Goal: Task Accomplishment & Management: Manage account settings

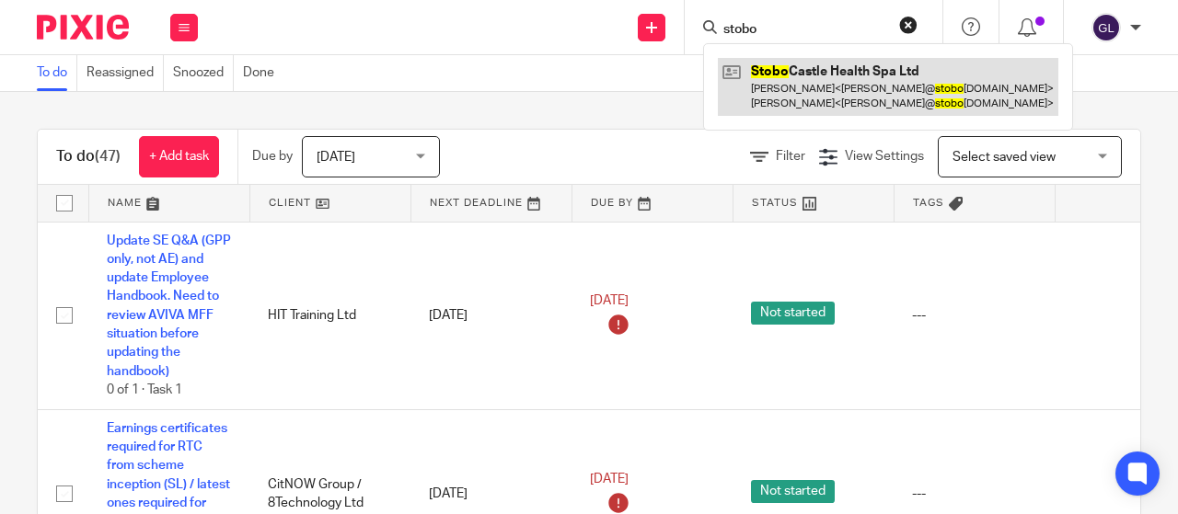
type input "stobo"
click at [776, 70] on link at bounding box center [888, 86] width 341 height 57
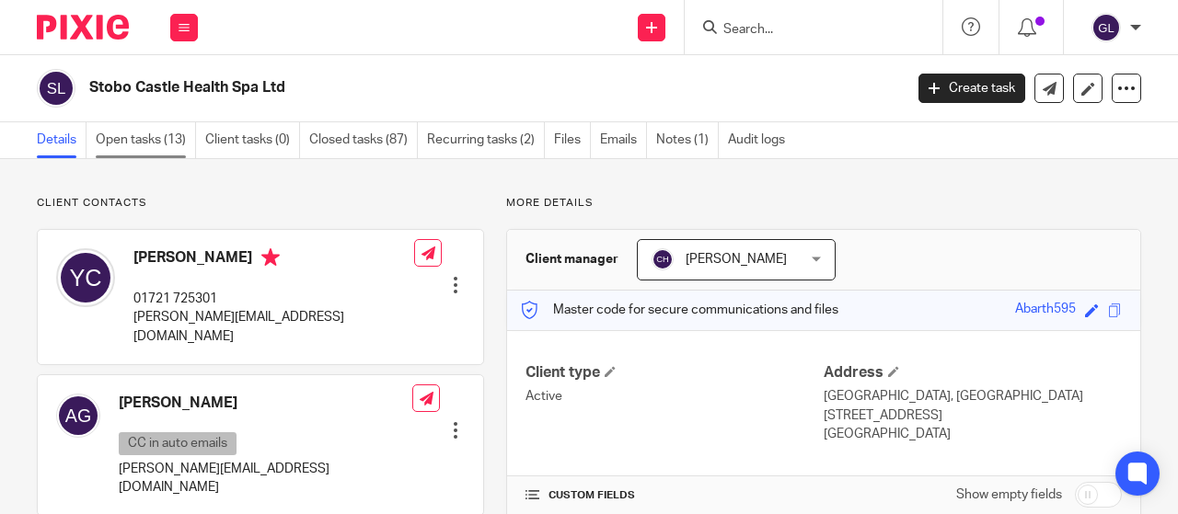
click at [173, 144] on link "Open tasks (13)" at bounding box center [146, 140] width 100 height 36
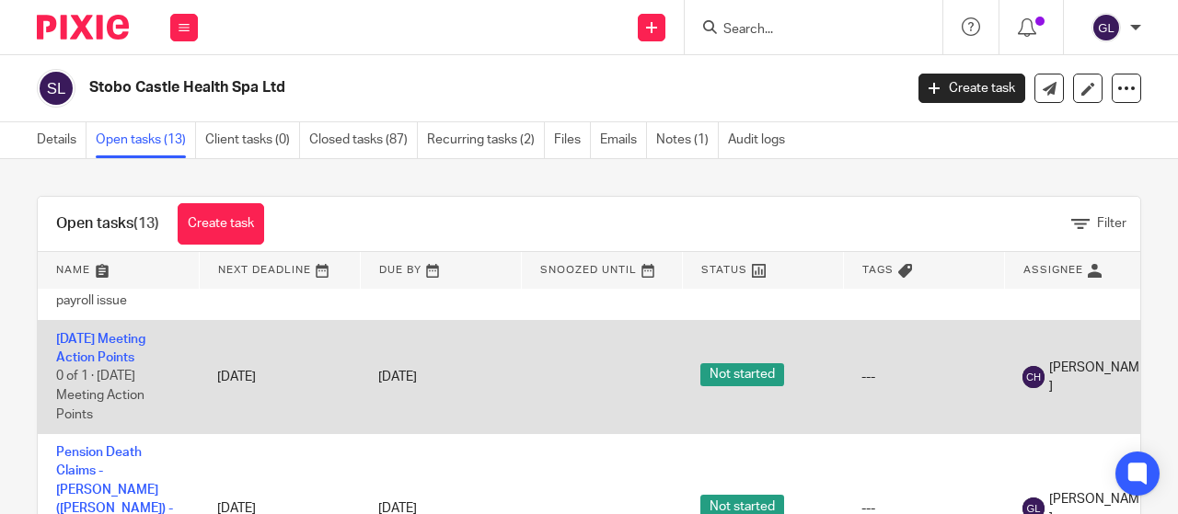
scroll to position [552, 0]
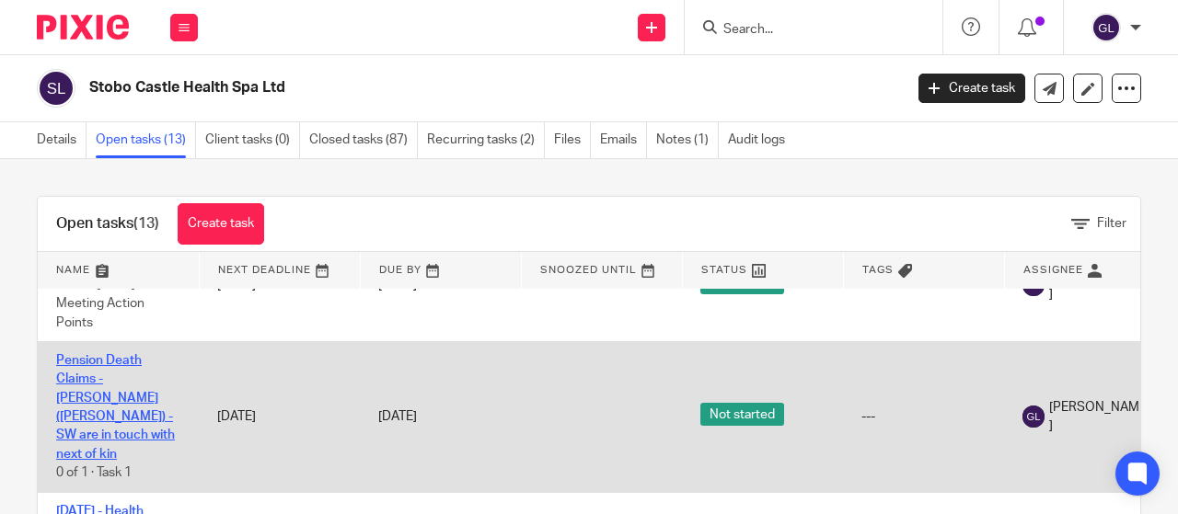
click at [114, 390] on link "Pension Death Claims - Sarah Dixon (Nee Boyd) - SW are in touch with next of kin" at bounding box center [115, 407] width 119 height 107
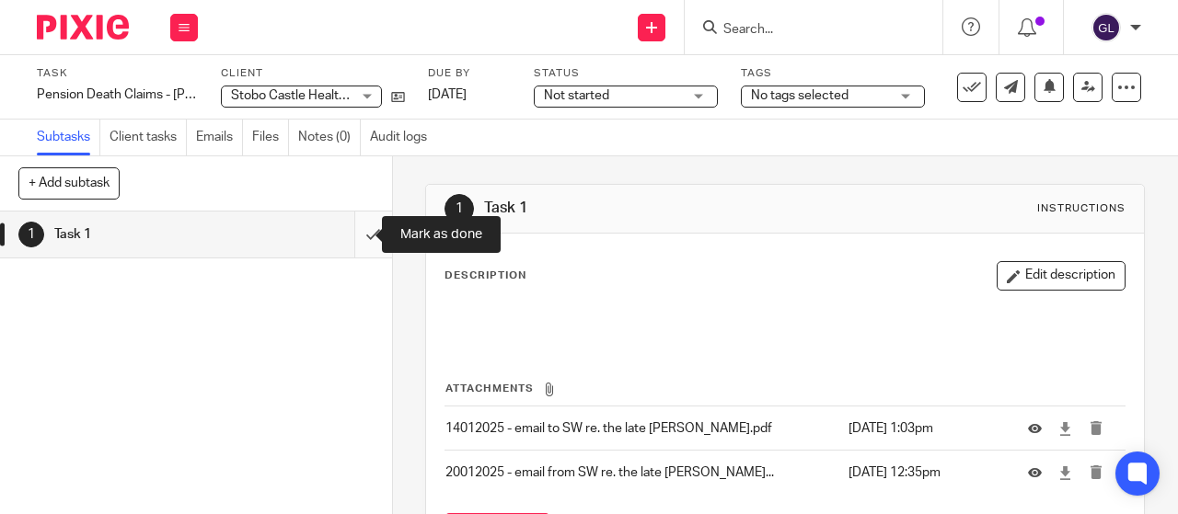
click at [353, 233] on input "submit" at bounding box center [196, 235] width 392 height 46
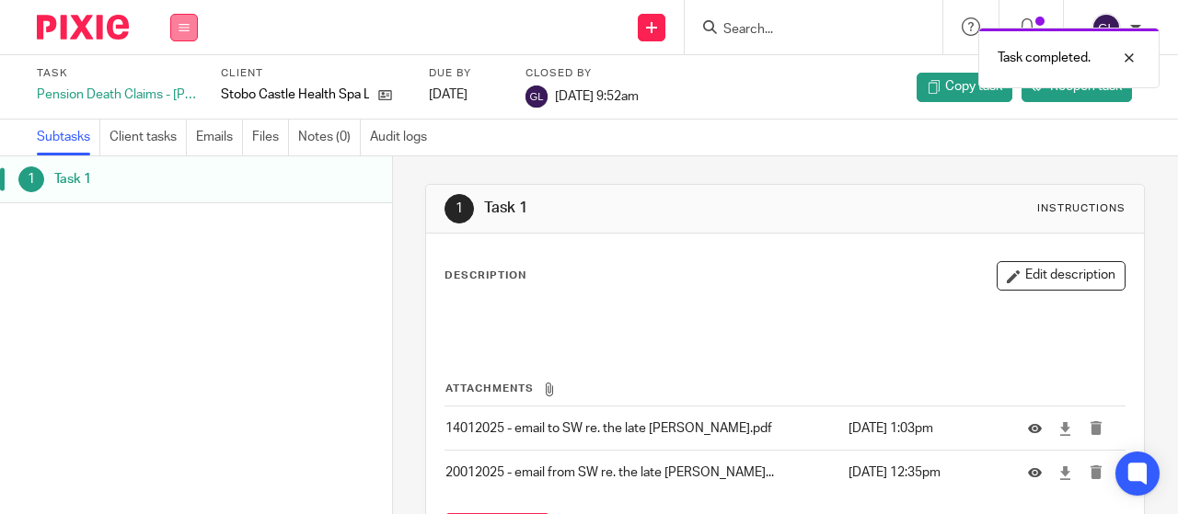
click at [191, 27] on button at bounding box center [184, 28] width 28 height 28
click at [164, 87] on link "Work" at bounding box center [175, 85] width 32 height 13
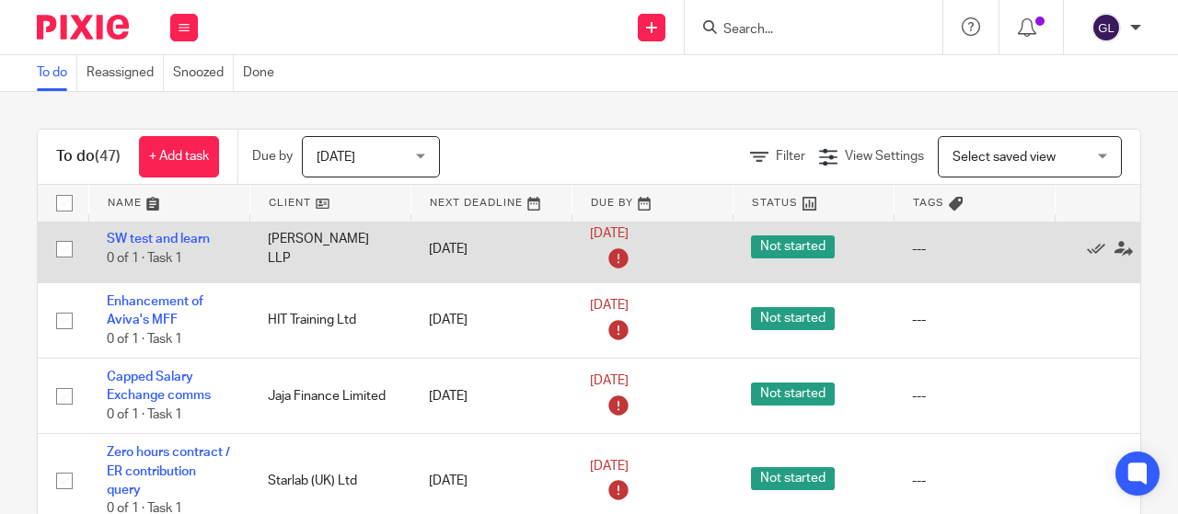
scroll to position [644, 0]
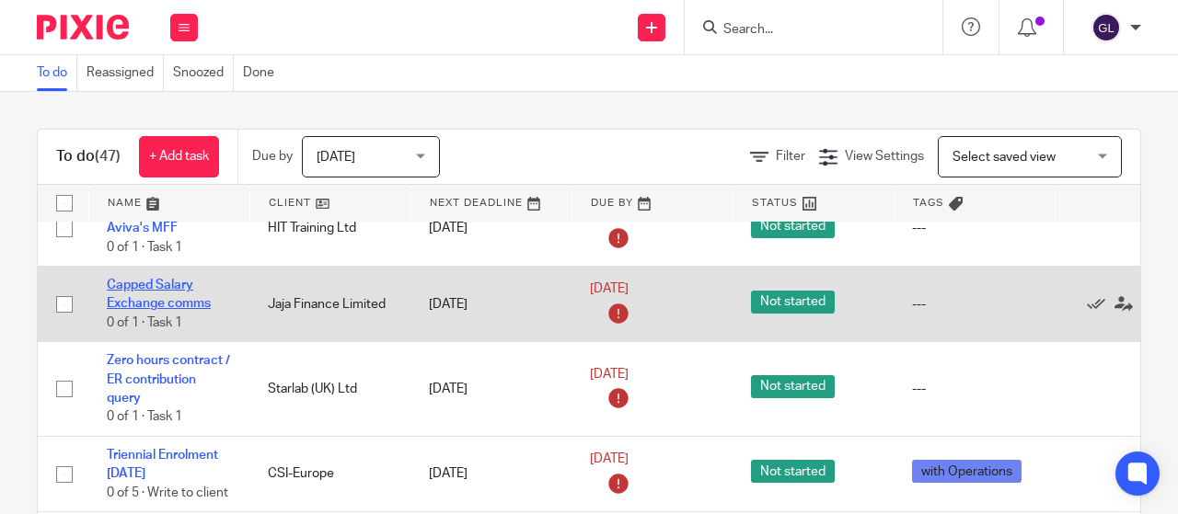
click at [117, 306] on link "Capped Salary Exchange comms" at bounding box center [159, 294] width 104 height 31
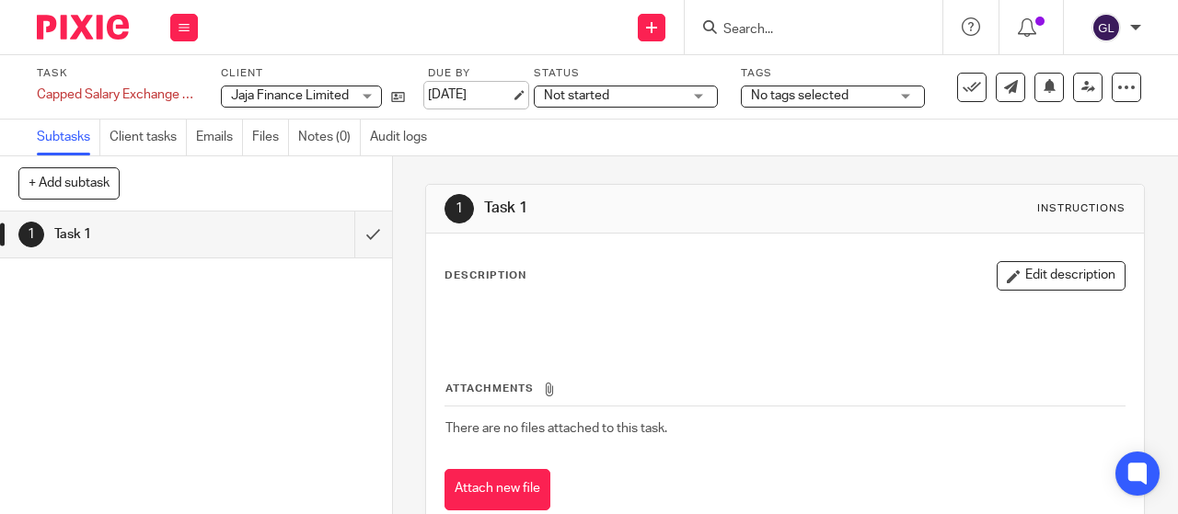
click at [449, 93] on link "[DATE]" at bounding box center [469, 95] width 83 height 19
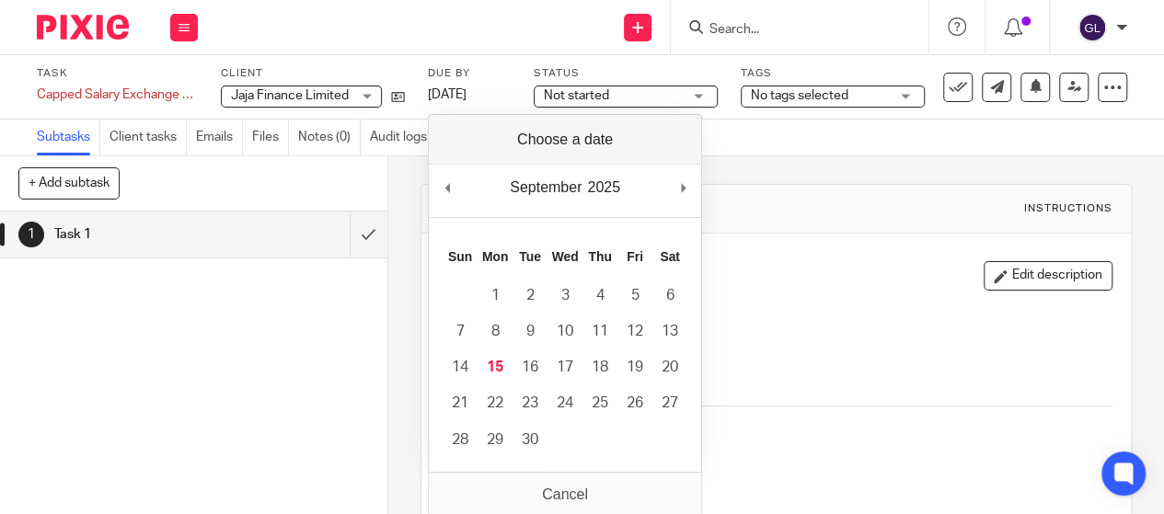
click at [617, 98] on span "Not started" at bounding box center [613, 96] width 138 height 19
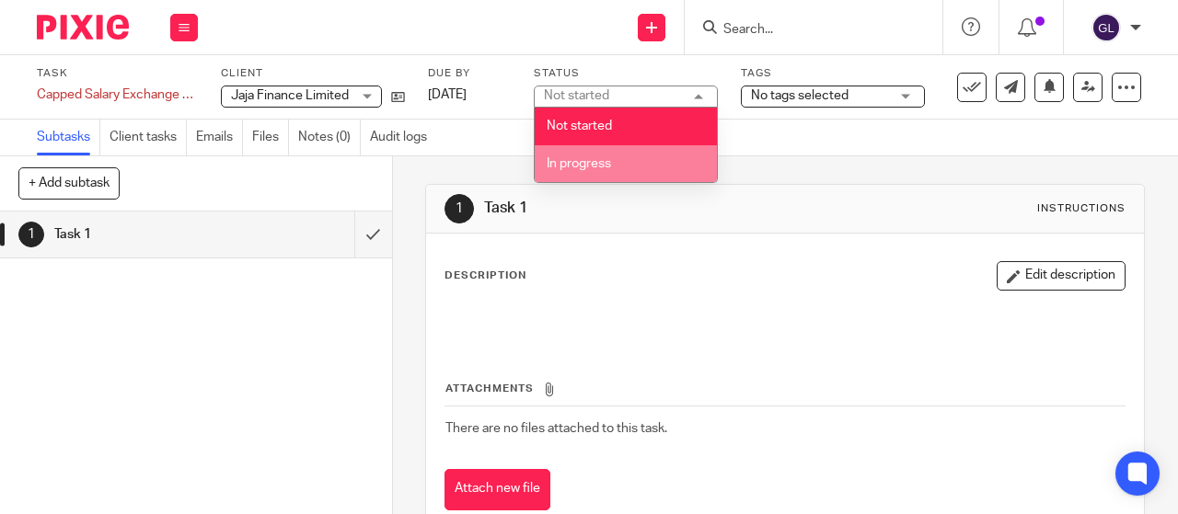
click at [583, 155] on li "In progress" at bounding box center [626, 164] width 182 height 38
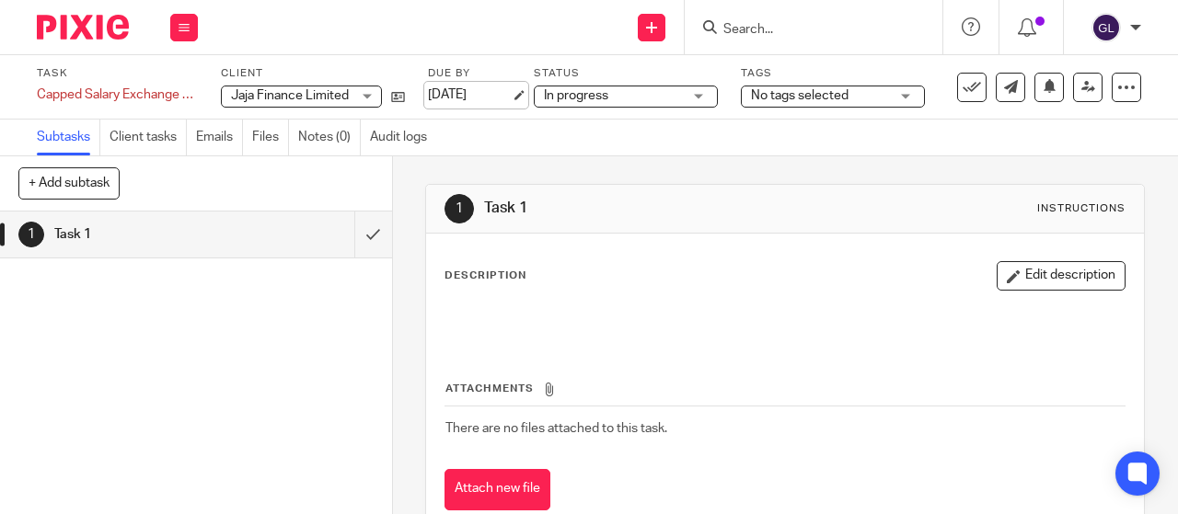
click at [473, 93] on link "5 Sep 2025" at bounding box center [469, 95] width 83 height 19
click at [480, 92] on link "[DATE]" at bounding box center [469, 95] width 83 height 19
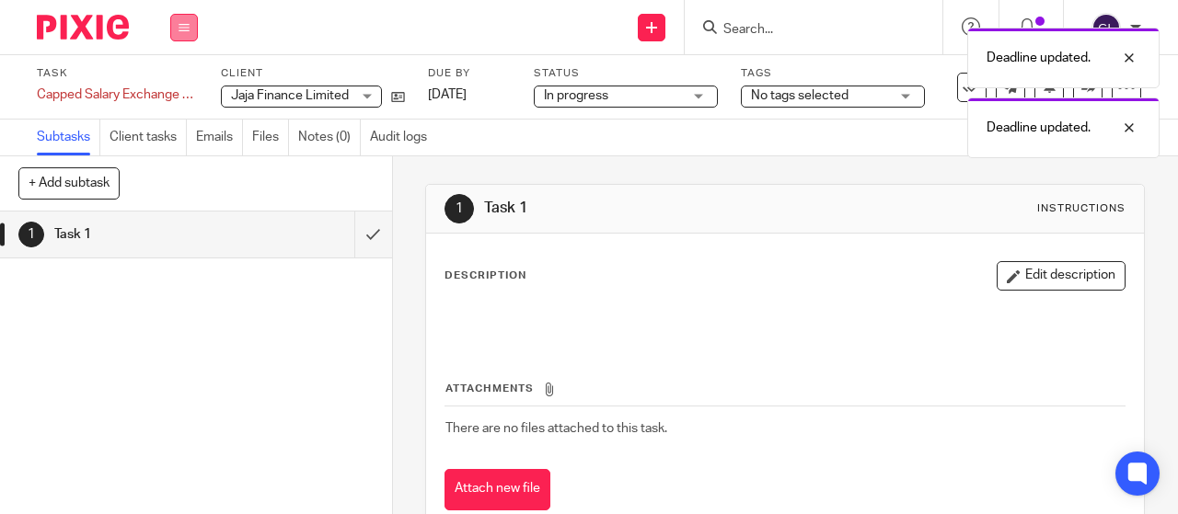
click at [190, 28] on button at bounding box center [184, 28] width 28 height 28
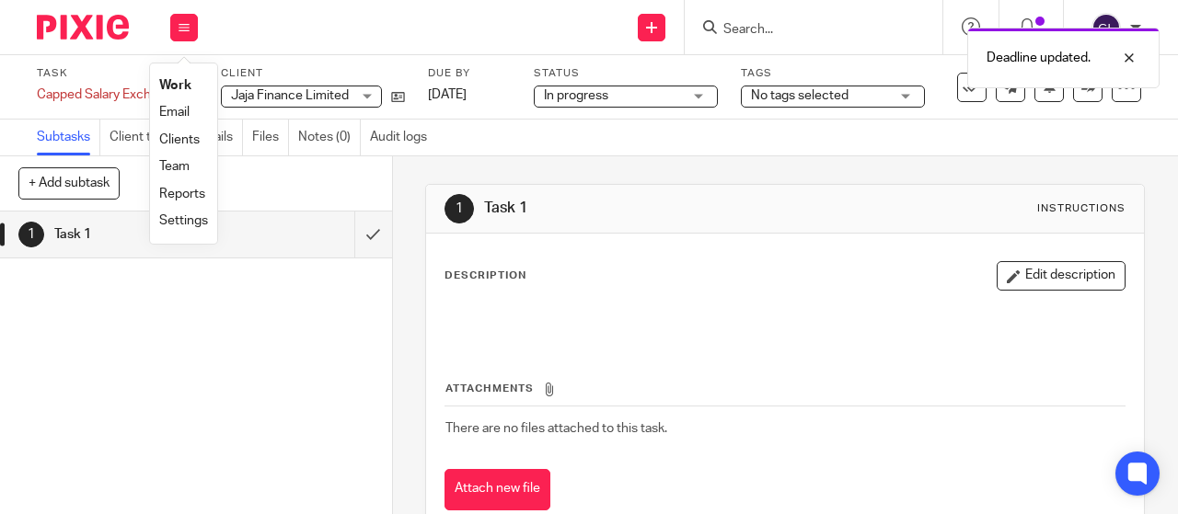
click at [179, 83] on link "Work" at bounding box center [175, 85] width 32 height 13
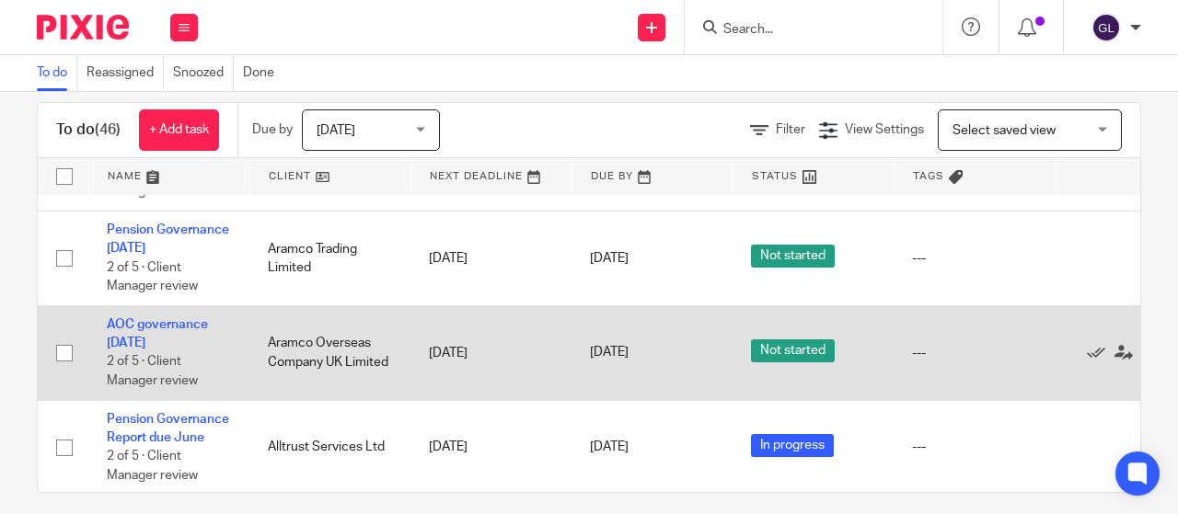
scroll to position [41, 0]
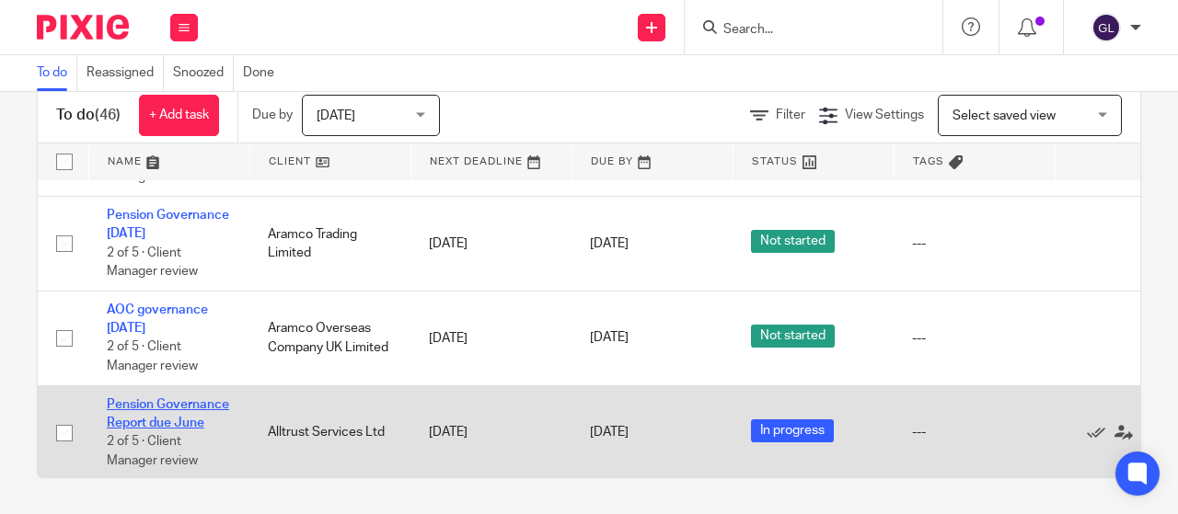
click at [175, 398] on link "Pension Governance Report due June" at bounding box center [168, 413] width 122 height 31
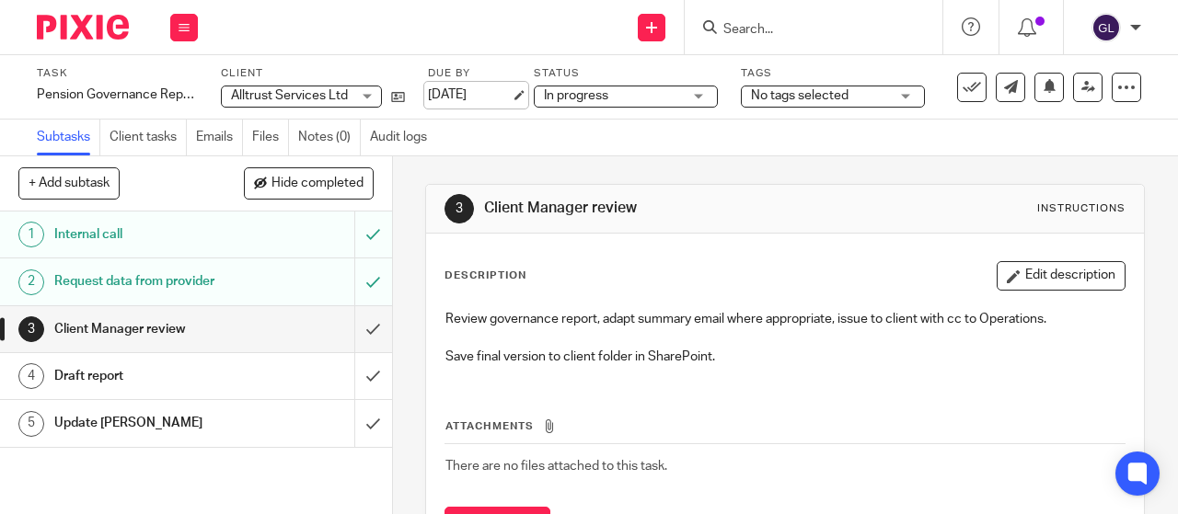
click at [466, 95] on link "[DATE]" at bounding box center [469, 95] width 83 height 19
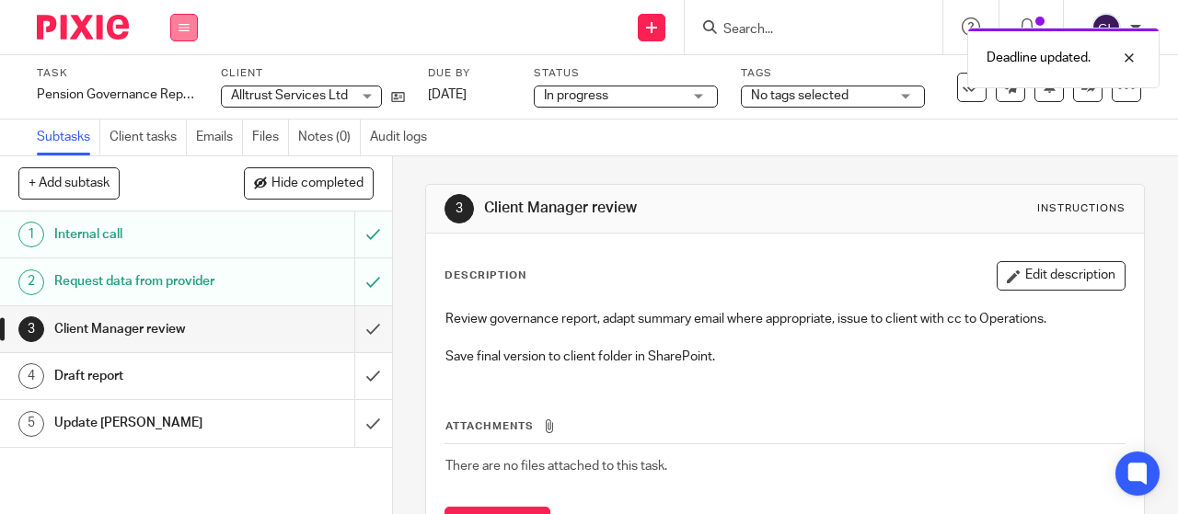
click at [184, 24] on icon at bounding box center [184, 27] width 11 height 11
click at [175, 86] on link "Work" at bounding box center [175, 85] width 32 height 13
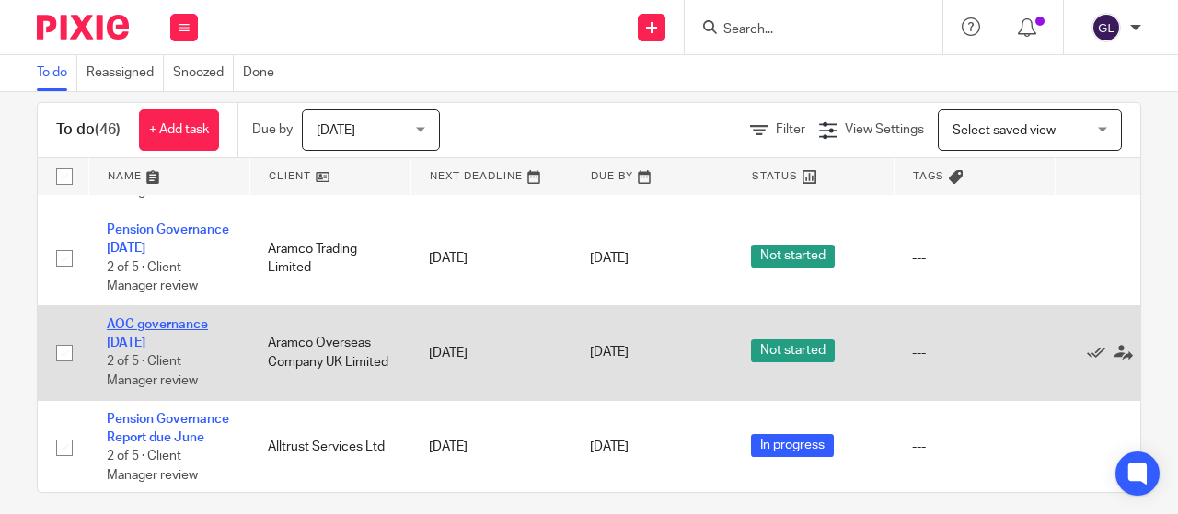
scroll to position [41, 0]
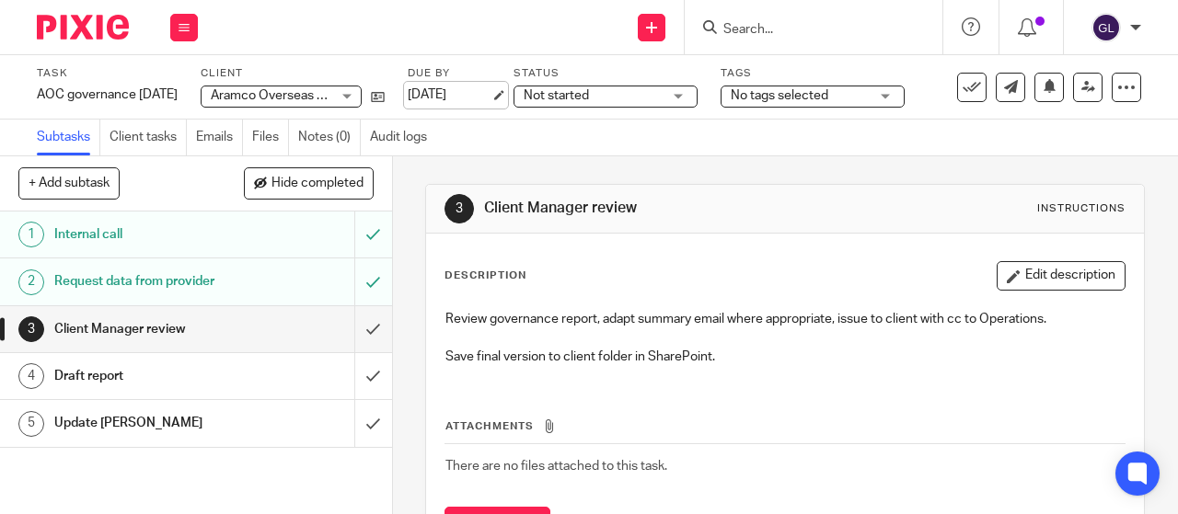
click at [467, 94] on link "[DATE]" at bounding box center [449, 95] width 83 height 19
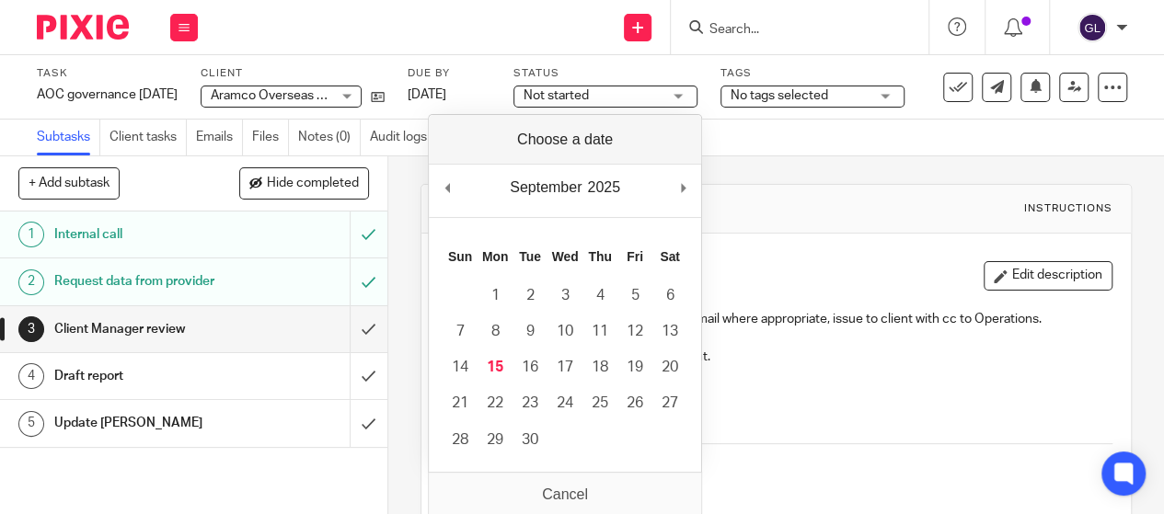
click at [653, 95] on span "Not started" at bounding box center [593, 96] width 138 height 19
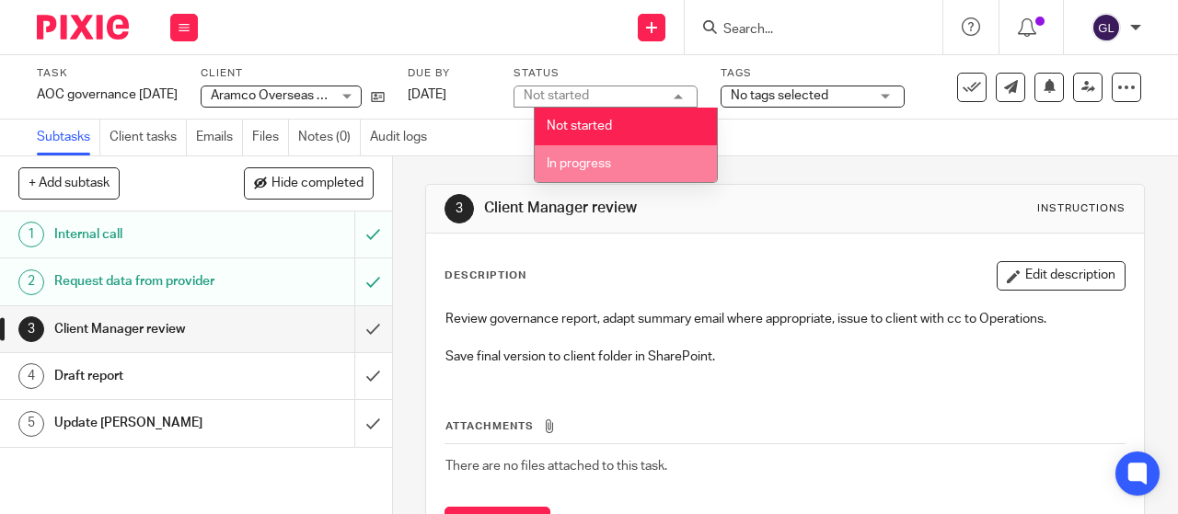
click at [571, 157] on span "In progress" at bounding box center [579, 163] width 64 height 13
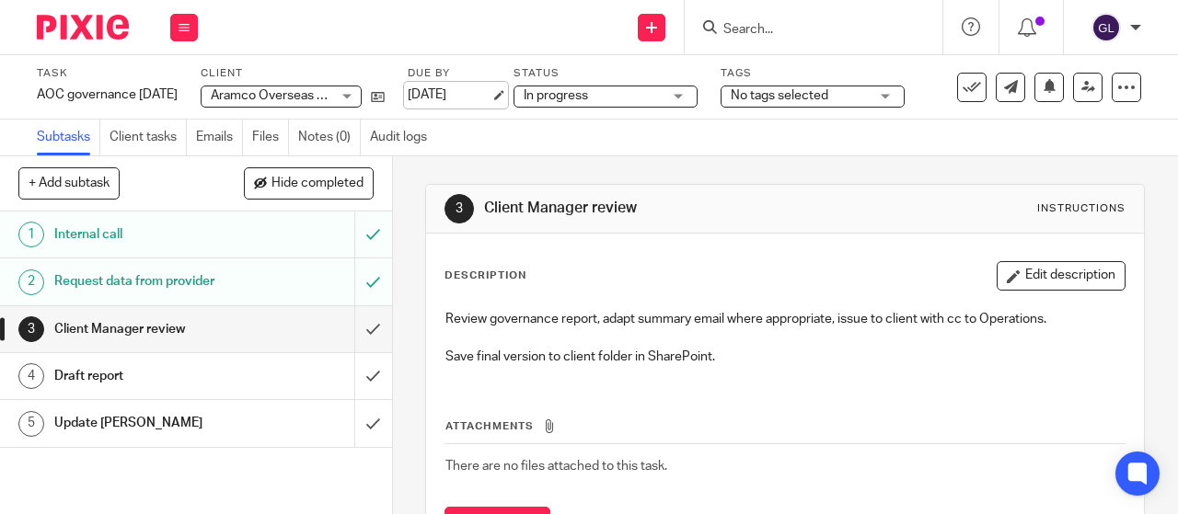
click at [469, 98] on link "[DATE]" at bounding box center [449, 95] width 83 height 19
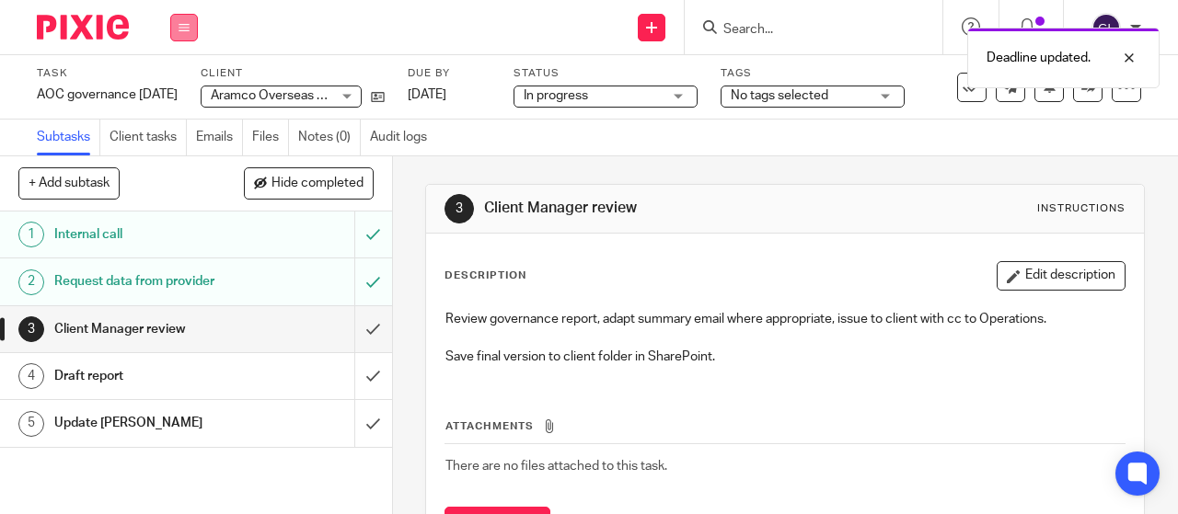
click at [190, 23] on button at bounding box center [184, 28] width 28 height 28
click at [171, 87] on link "Work" at bounding box center [175, 85] width 32 height 13
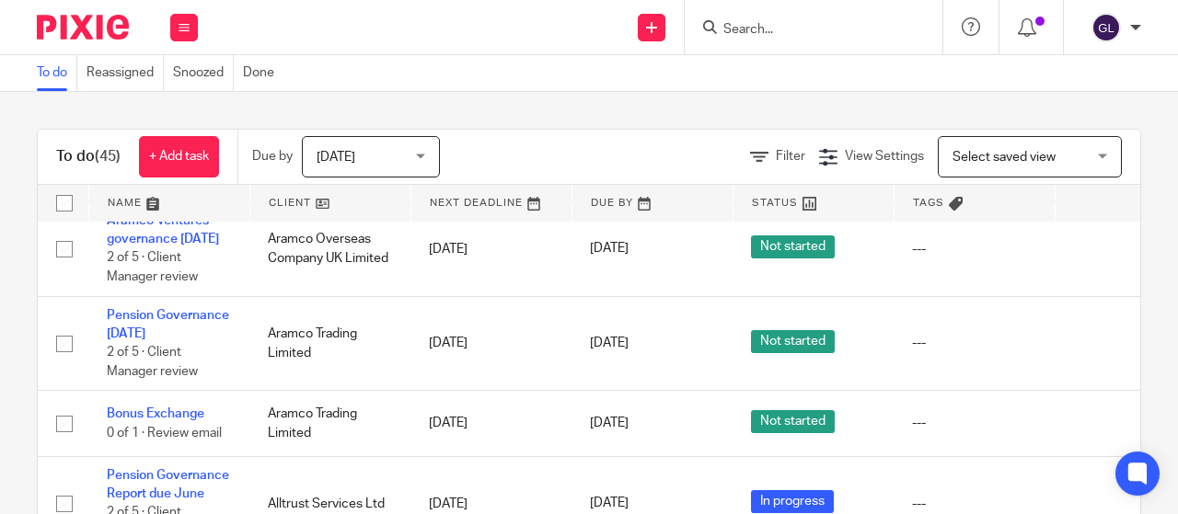
scroll to position [3816, 0]
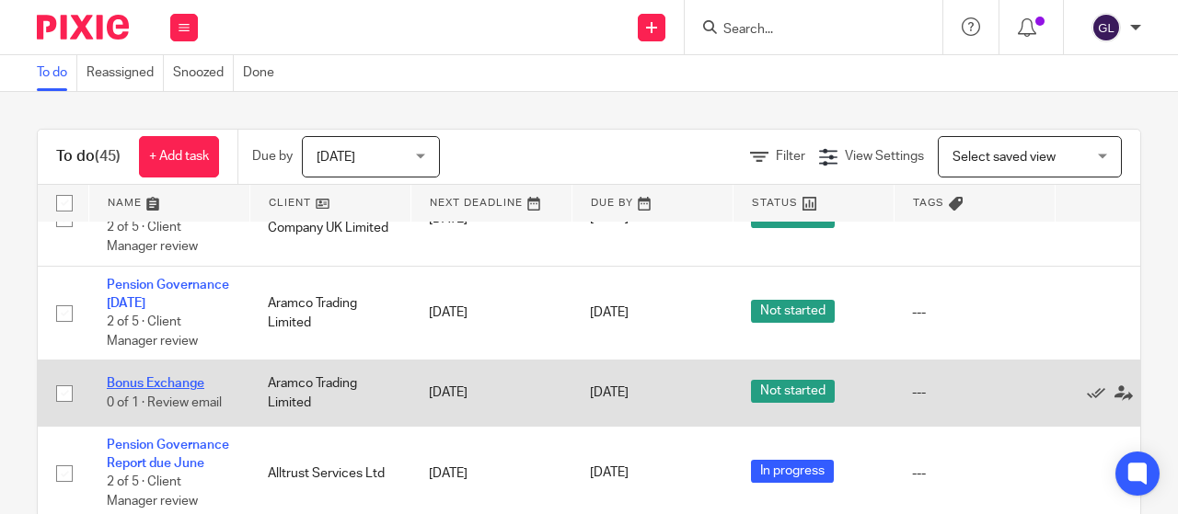
click at [132, 377] on link "Bonus Exchange" at bounding box center [156, 383] width 98 height 13
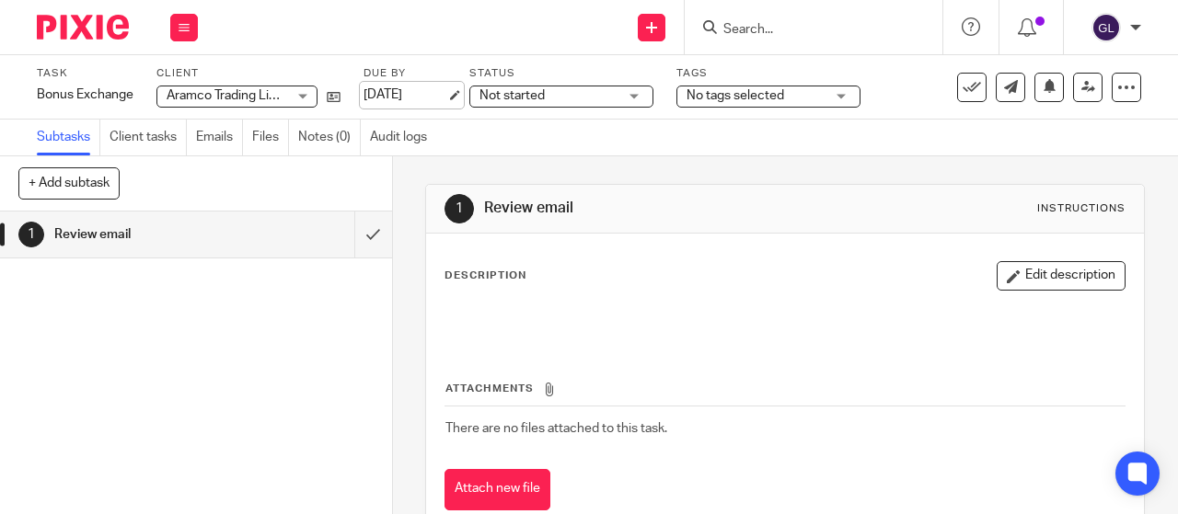
click at [415, 97] on link "[DATE]" at bounding box center [405, 95] width 83 height 19
click at [514, 94] on span "Not started" at bounding box center [511, 95] width 65 height 13
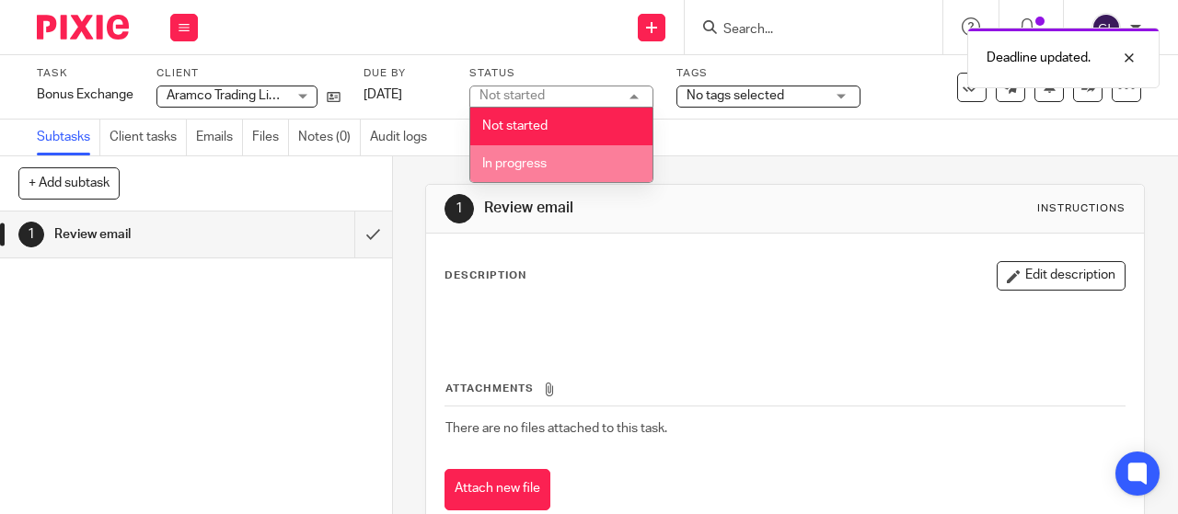
click at [504, 162] on span "In progress" at bounding box center [514, 163] width 64 height 13
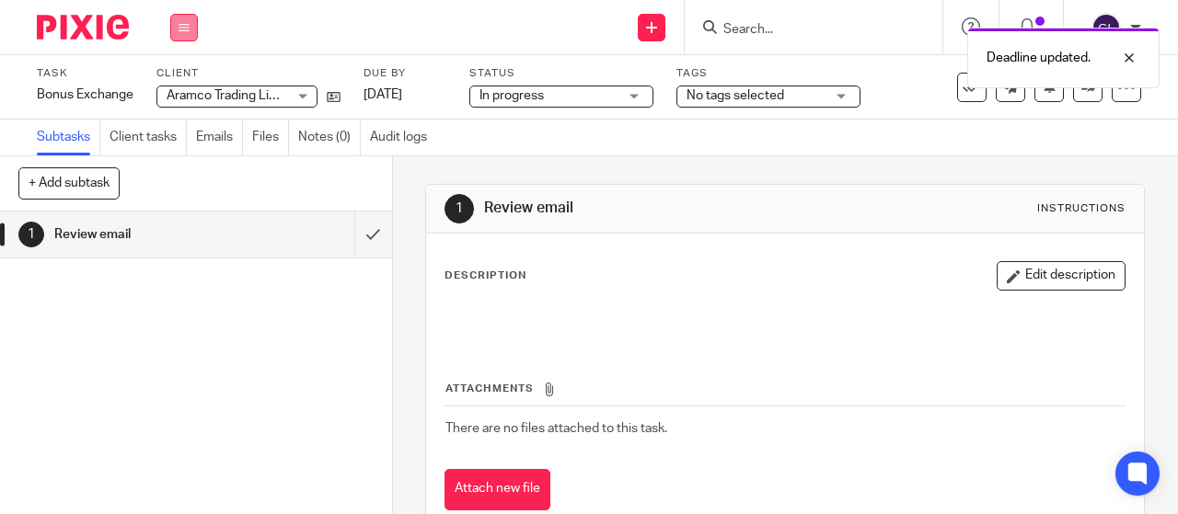
click at [185, 23] on icon at bounding box center [184, 27] width 11 height 11
click at [182, 84] on link "Work" at bounding box center [175, 85] width 32 height 13
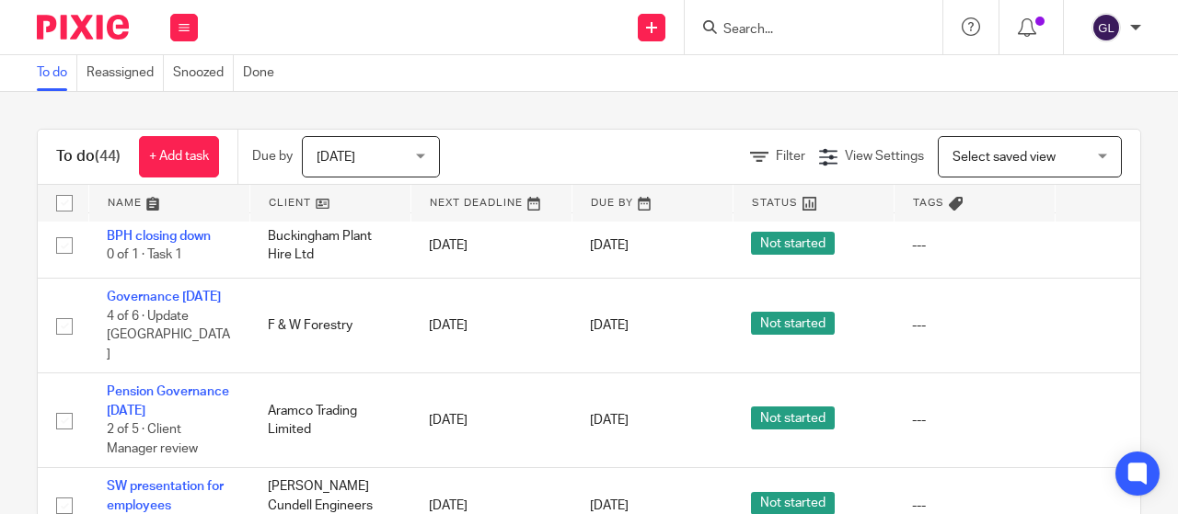
scroll to position [3751, 0]
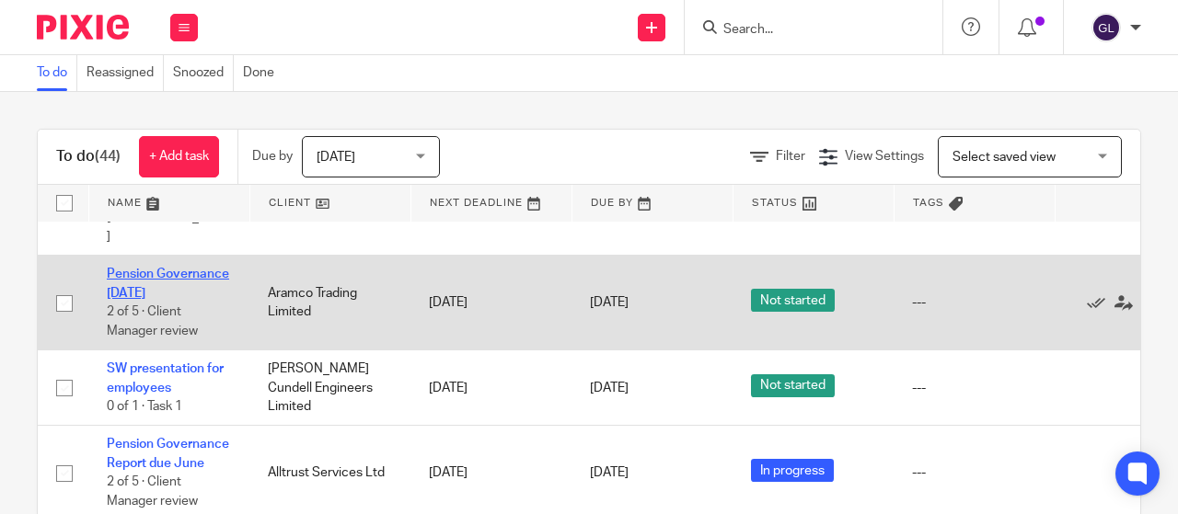
click at [147, 281] on link "Pension Governance [DATE]" at bounding box center [168, 283] width 122 height 31
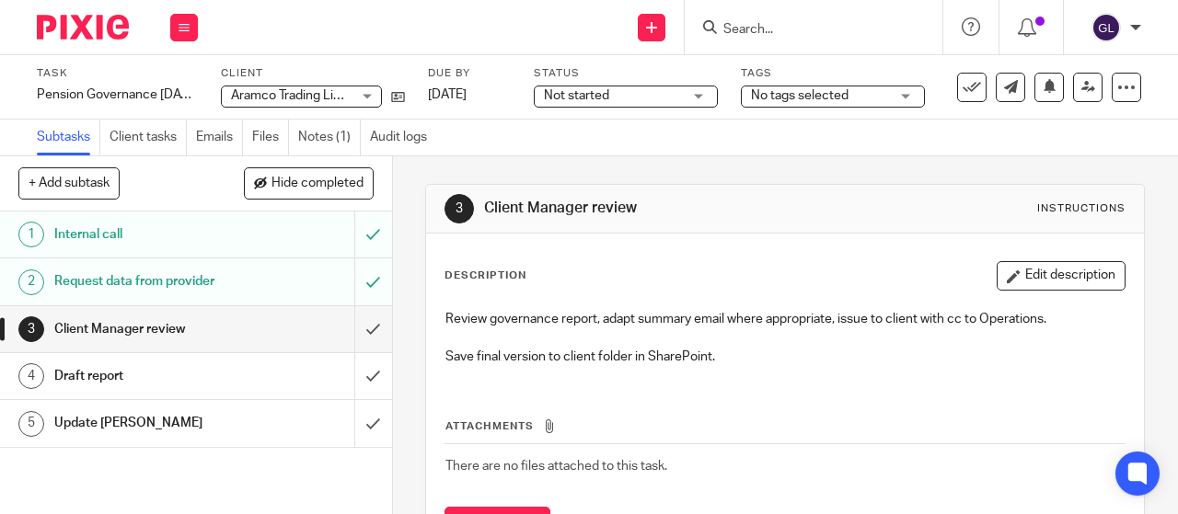
click at [564, 94] on span "Not started" at bounding box center [576, 95] width 65 height 13
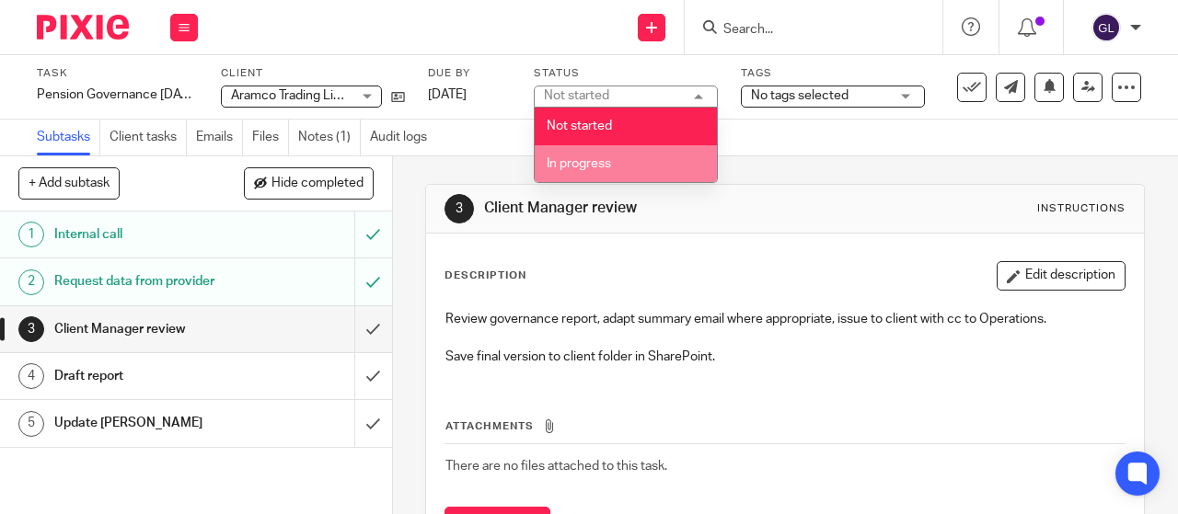
click at [563, 159] on span "In progress" at bounding box center [579, 163] width 64 height 13
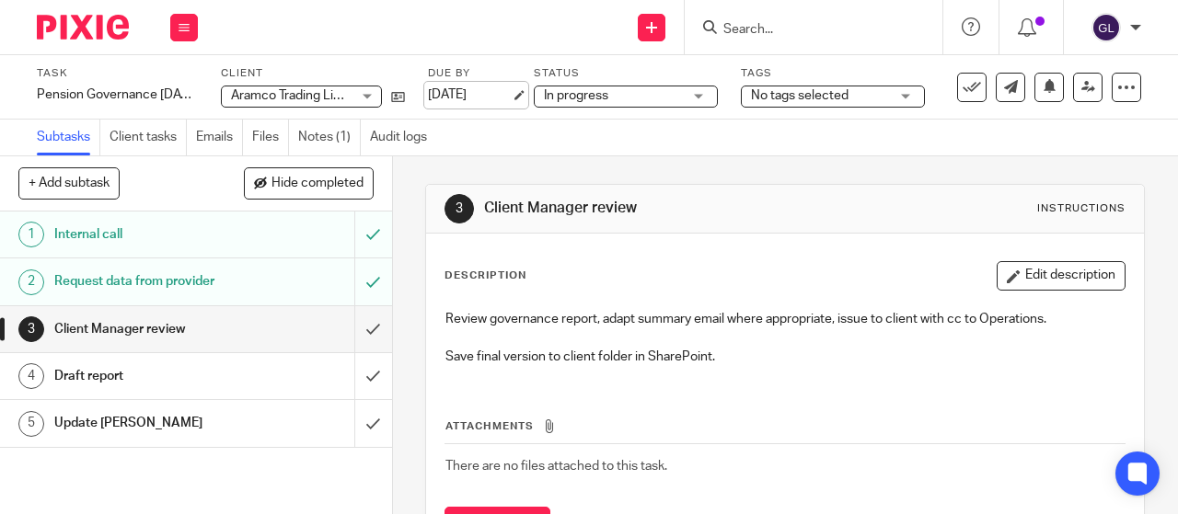
click at [467, 95] on link "[DATE]" at bounding box center [469, 95] width 83 height 19
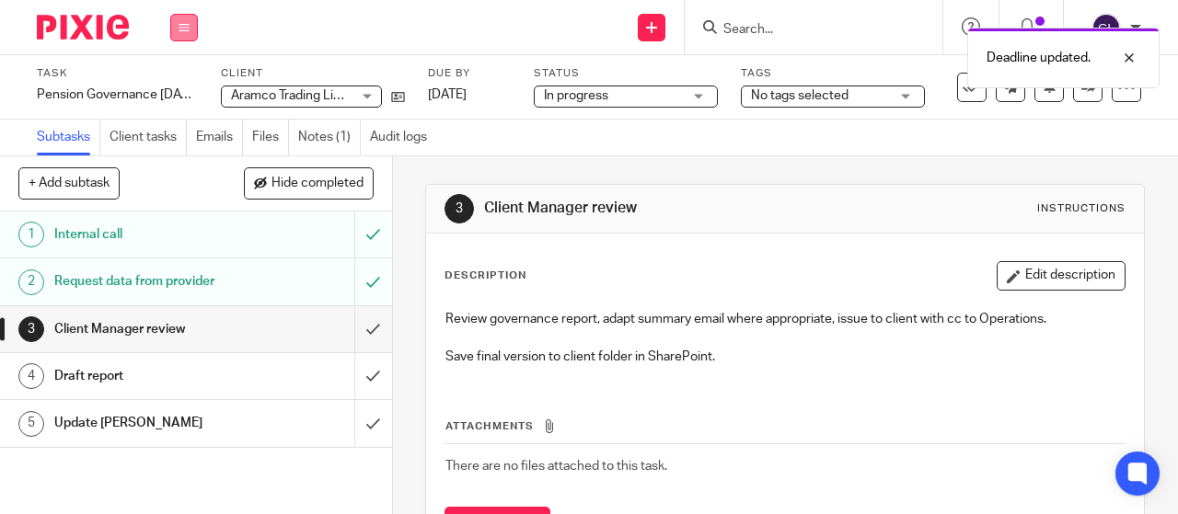
click at [187, 22] on icon at bounding box center [184, 27] width 11 height 11
click at [190, 87] on link "Work" at bounding box center [175, 85] width 32 height 13
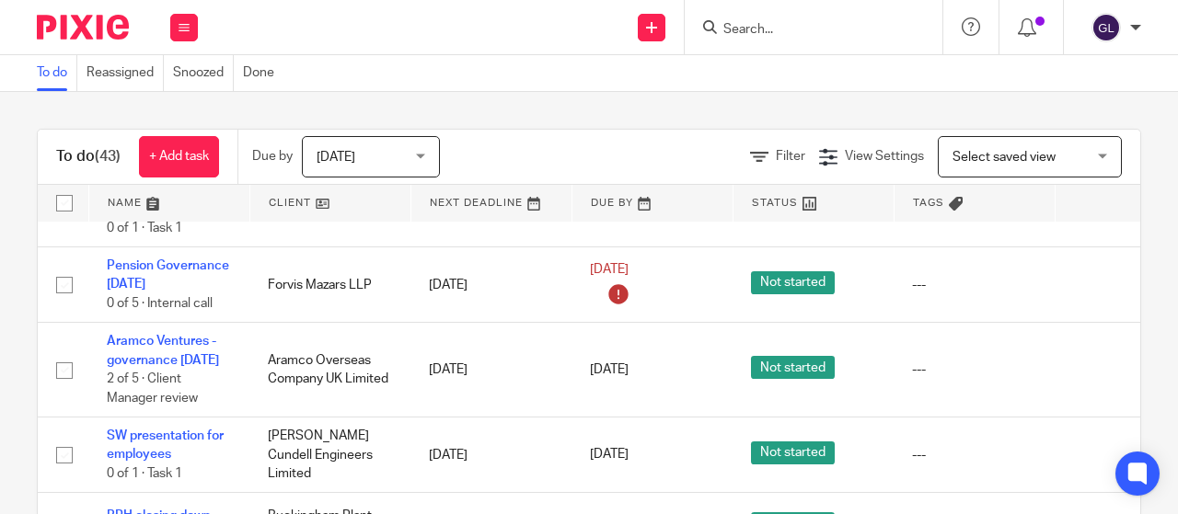
scroll to position [3288, 0]
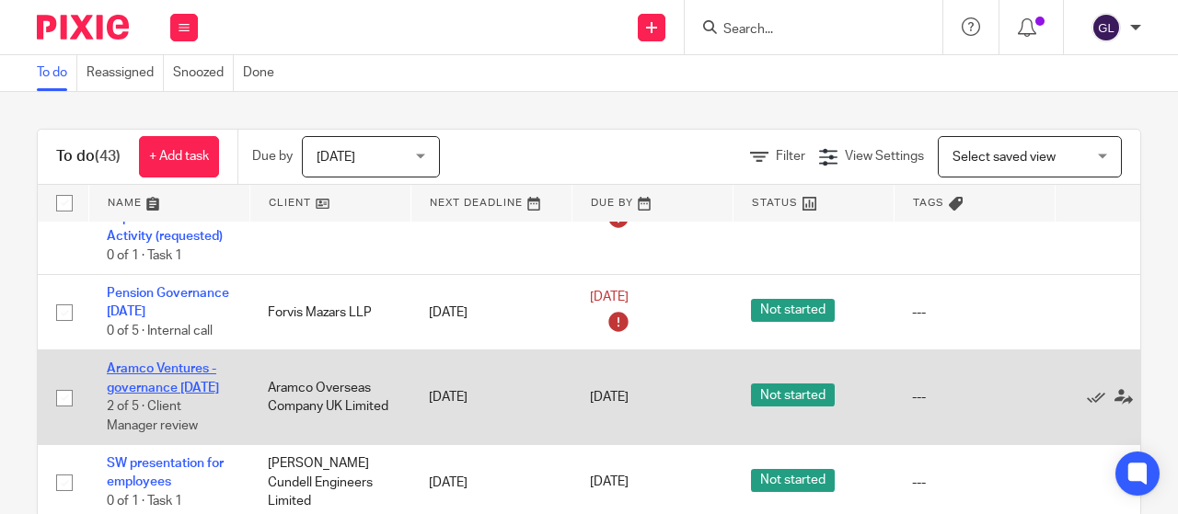
click at [144, 363] on link "Aramco Ventures - governance [DATE]" at bounding box center [163, 378] width 112 height 31
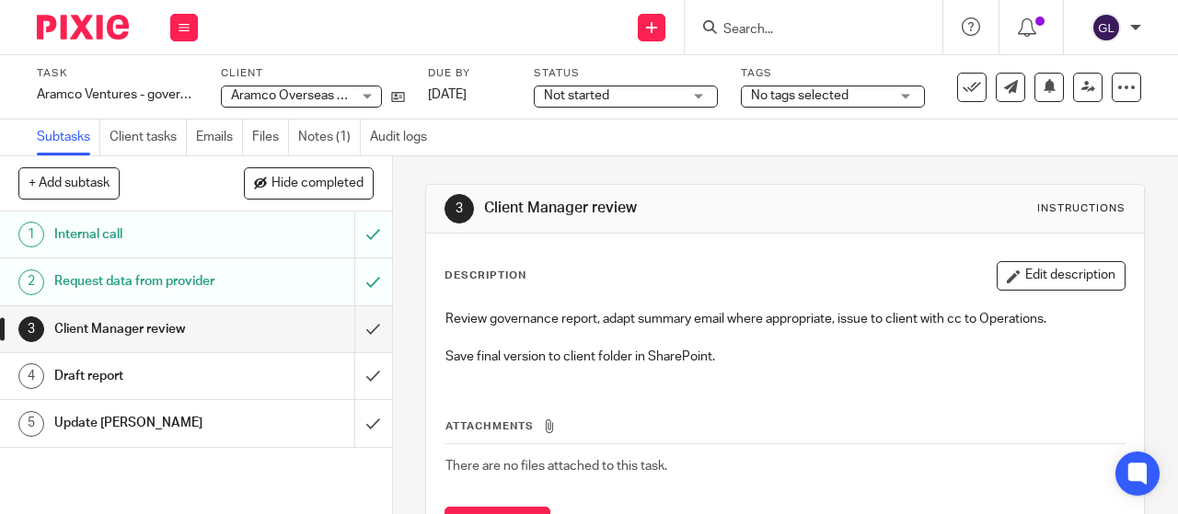
click at [561, 102] on span "Not started" at bounding box center [613, 96] width 138 height 19
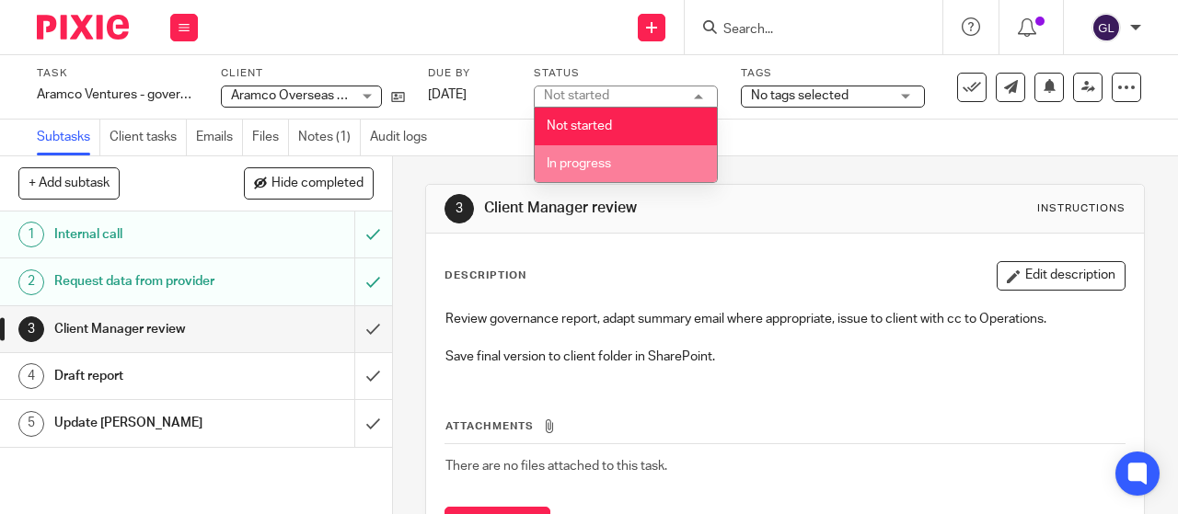
click at [569, 166] on span "In progress" at bounding box center [579, 163] width 64 height 13
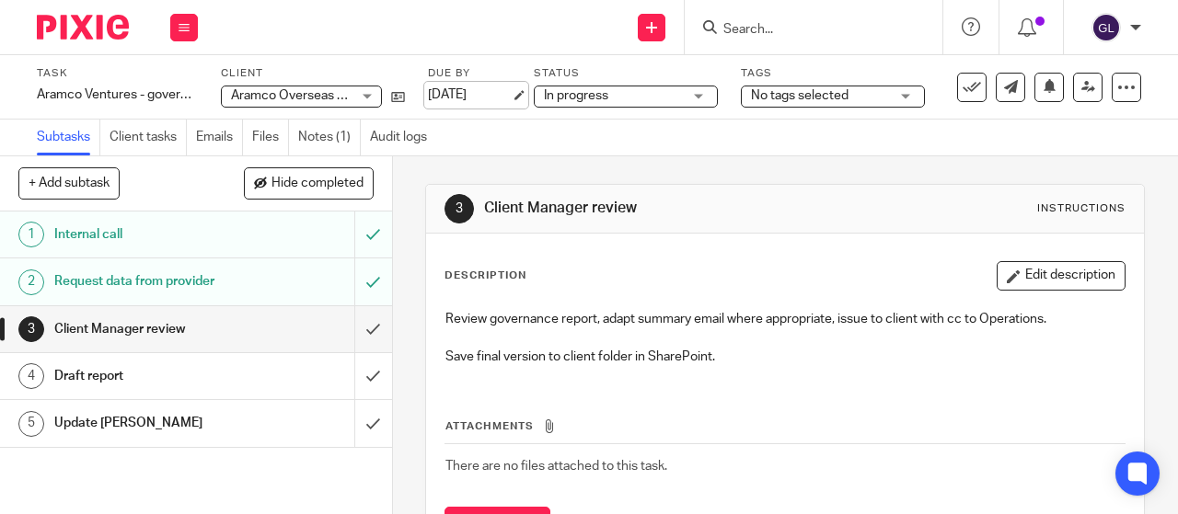
click at [483, 92] on link "[DATE]" at bounding box center [469, 95] width 83 height 19
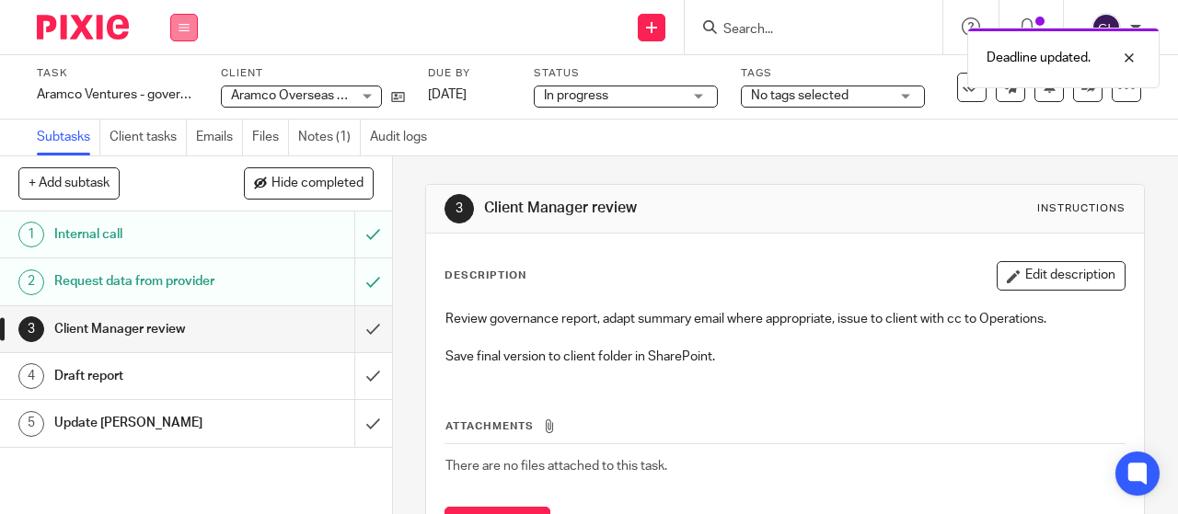
click at [188, 23] on icon at bounding box center [184, 27] width 11 height 11
click at [186, 86] on link "Work" at bounding box center [175, 85] width 32 height 13
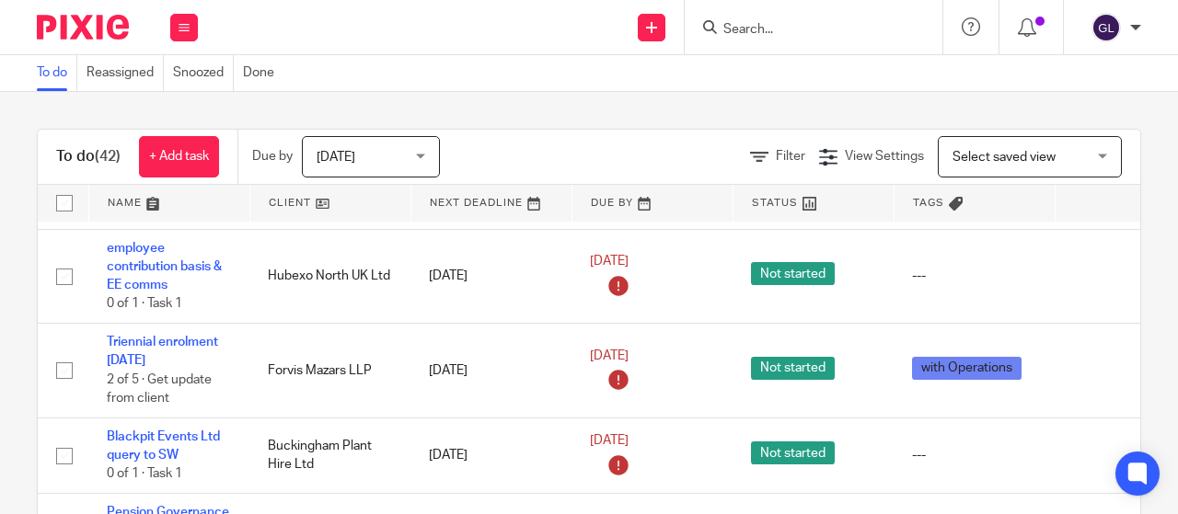
scroll to position [1564, 0]
